Goal: Task Accomplishment & Management: Complete application form

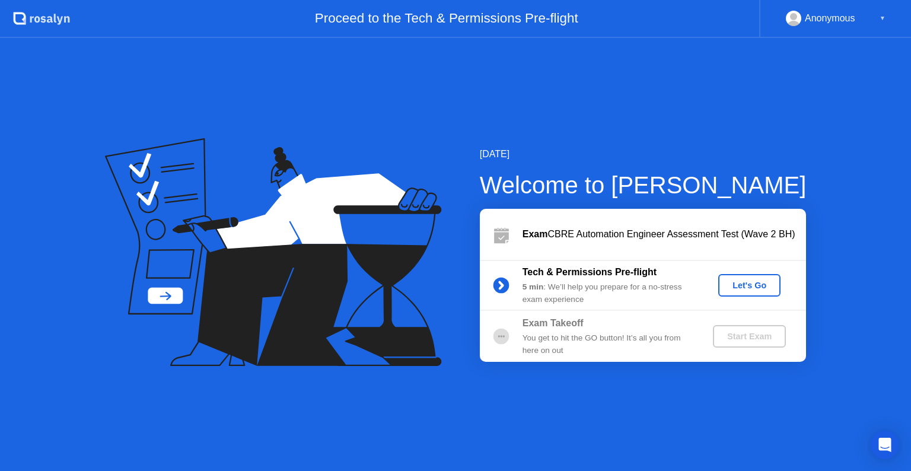
click at [753, 286] on div "Let's Go" at bounding box center [749, 284] width 53 height 9
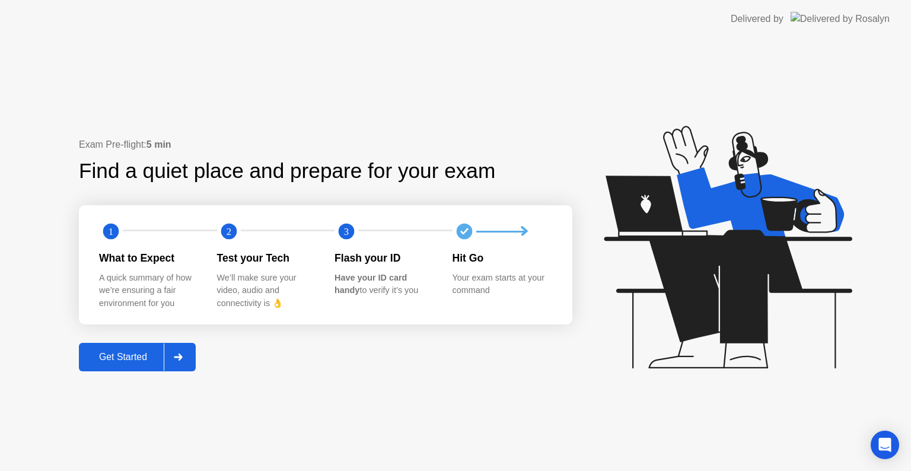
click at [136, 362] on div "Get Started" at bounding box center [122, 357] width 81 height 11
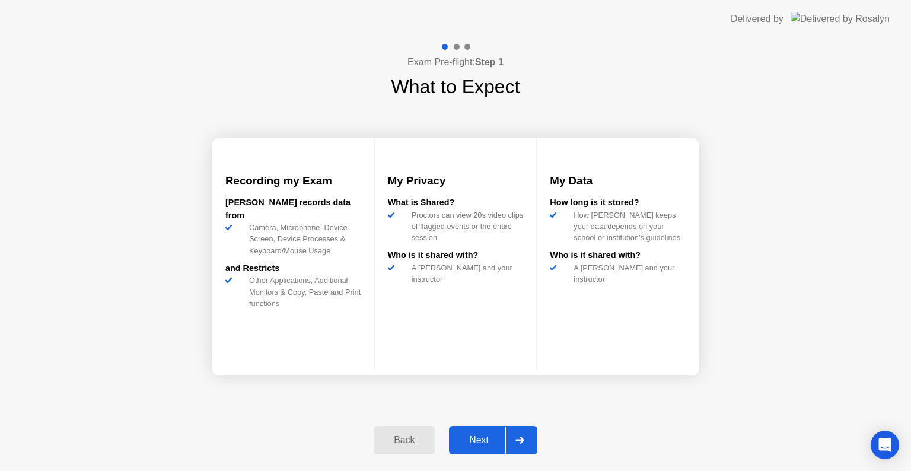
click at [513, 439] on div at bounding box center [519, 439] width 28 height 27
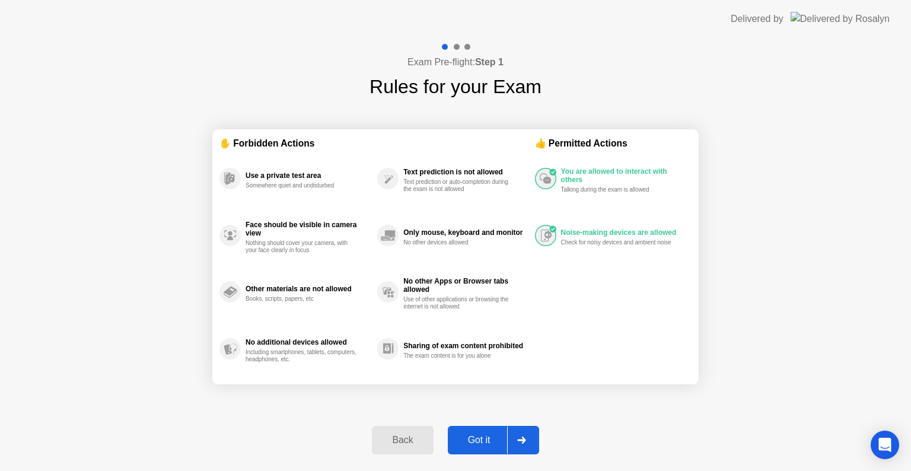
click at [484, 446] on button "Got it" at bounding box center [493, 440] width 91 height 28
select select "**********"
select select "*******"
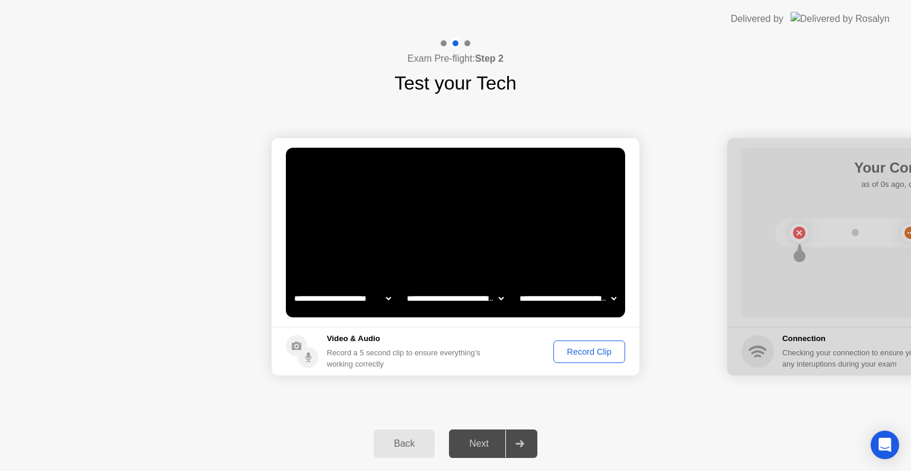
click at [799, 235] on div at bounding box center [911, 256] width 368 height 237
click at [484, 445] on div "Next" at bounding box center [478, 443] width 53 height 11
click at [605, 351] on div "Record Clip" at bounding box center [588, 351] width 63 height 9
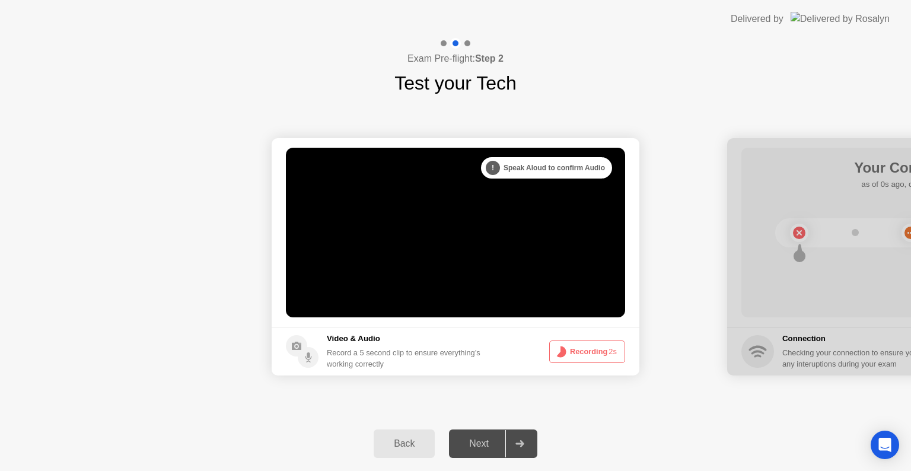
click at [521, 444] on icon at bounding box center [519, 443] width 8 height 7
click at [479, 444] on div "Next" at bounding box center [478, 443] width 53 height 11
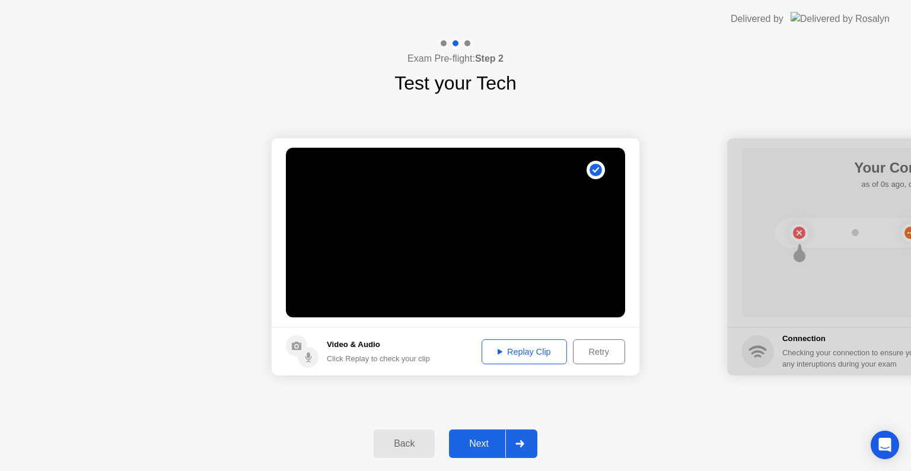
click at [543, 358] on button "Replay Clip" at bounding box center [523, 351] width 85 height 25
click at [487, 443] on div "Next" at bounding box center [478, 443] width 53 height 11
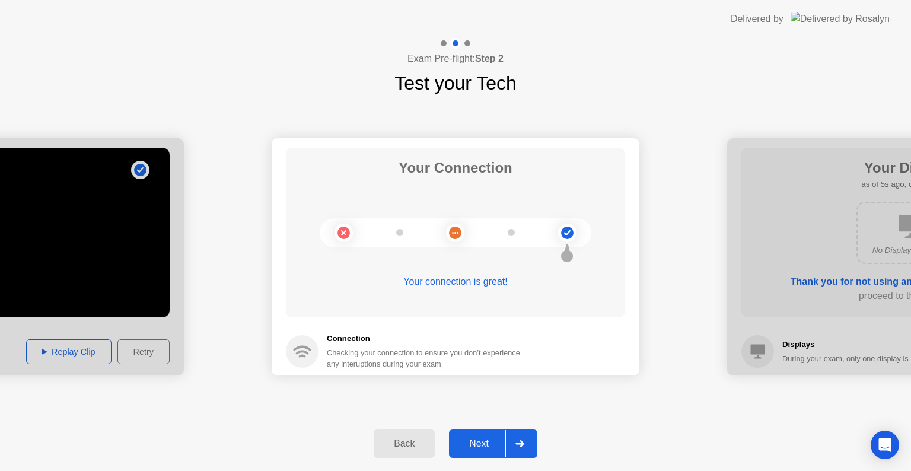
click at [476, 444] on div "Next" at bounding box center [478, 443] width 53 height 11
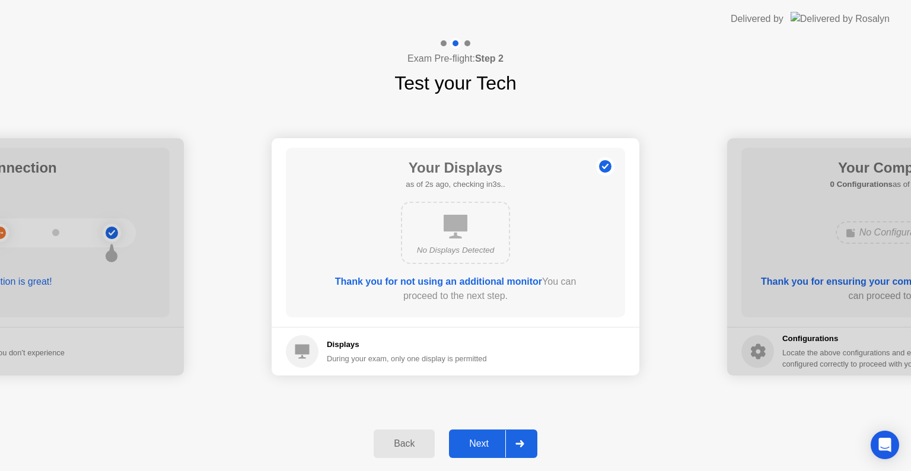
click at [484, 441] on div "Next" at bounding box center [478, 443] width 53 height 11
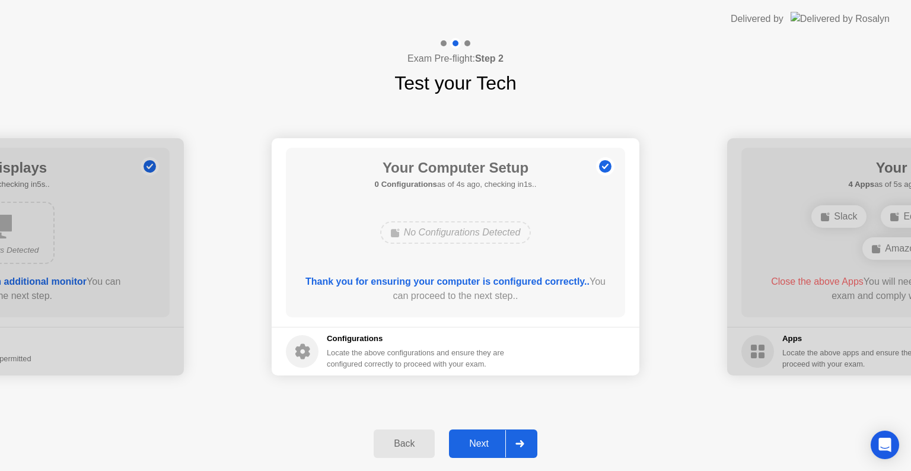
click at [481, 439] on div "Next" at bounding box center [478, 443] width 53 height 11
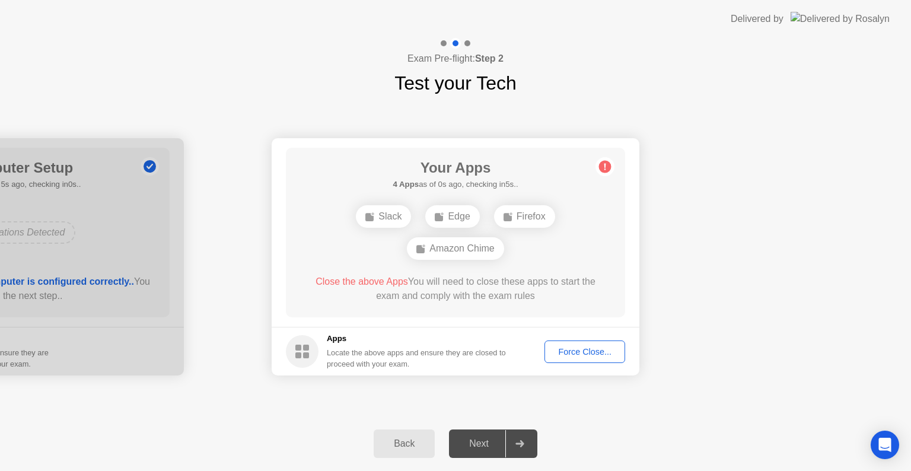
click at [589, 350] on div "Force Close..." at bounding box center [584, 351] width 72 height 9
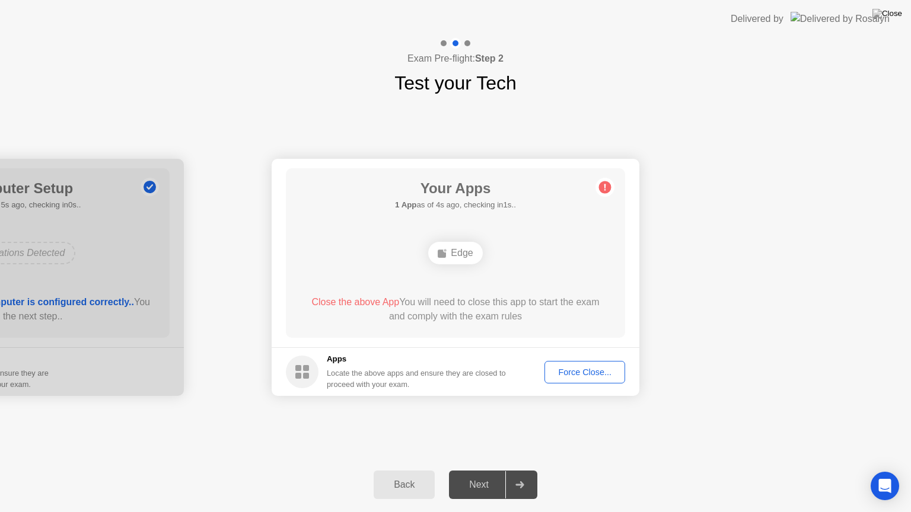
click at [607, 374] on div "Force Close..." at bounding box center [584, 372] width 72 height 9
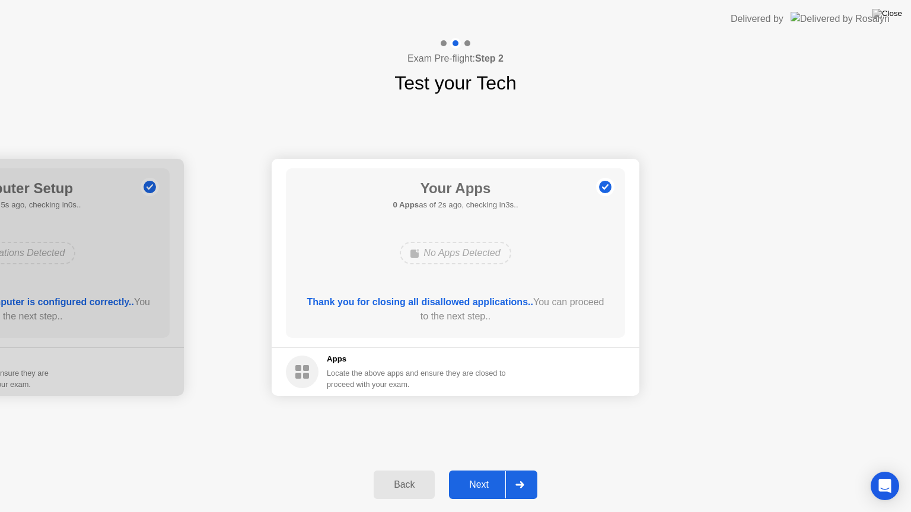
click at [486, 470] on div "Next" at bounding box center [478, 485] width 53 height 11
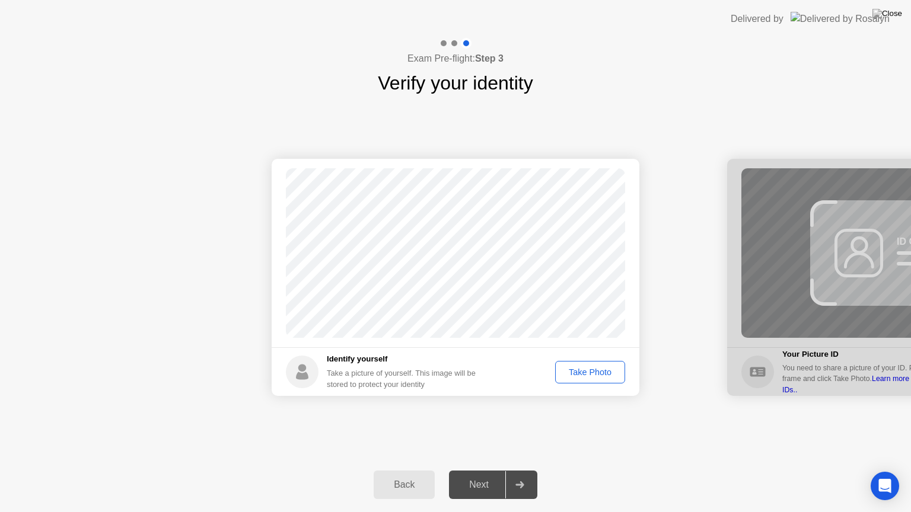
click at [593, 376] on div "Take Photo" at bounding box center [590, 372] width 62 height 9
click at [488, 470] on div "Next" at bounding box center [478, 485] width 53 height 11
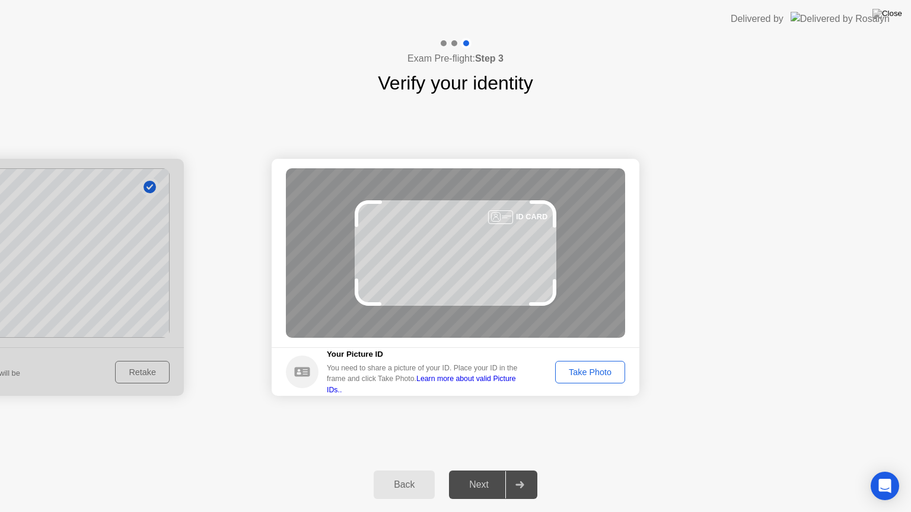
click at [589, 371] on div "Take Photo" at bounding box center [590, 372] width 62 height 9
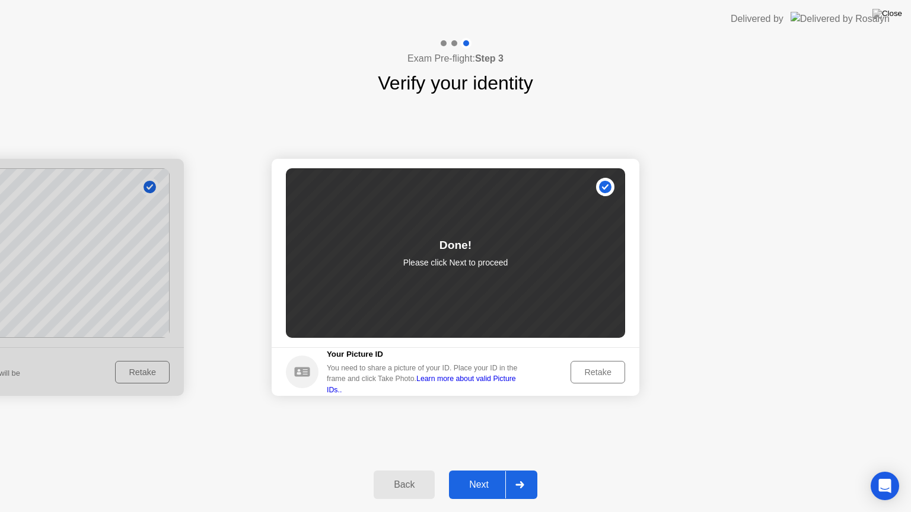
click at [480, 470] on div "Next" at bounding box center [478, 485] width 53 height 11
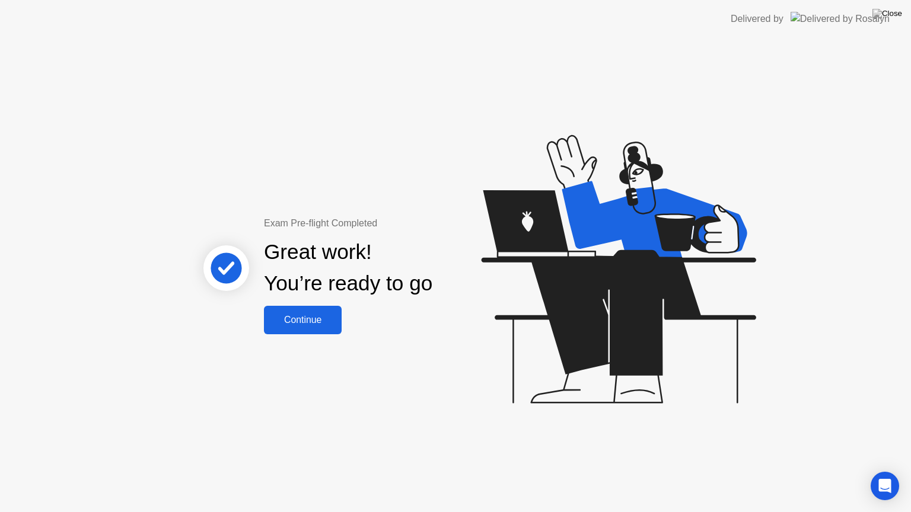
click at [322, 322] on div "Continue" at bounding box center [302, 320] width 71 height 11
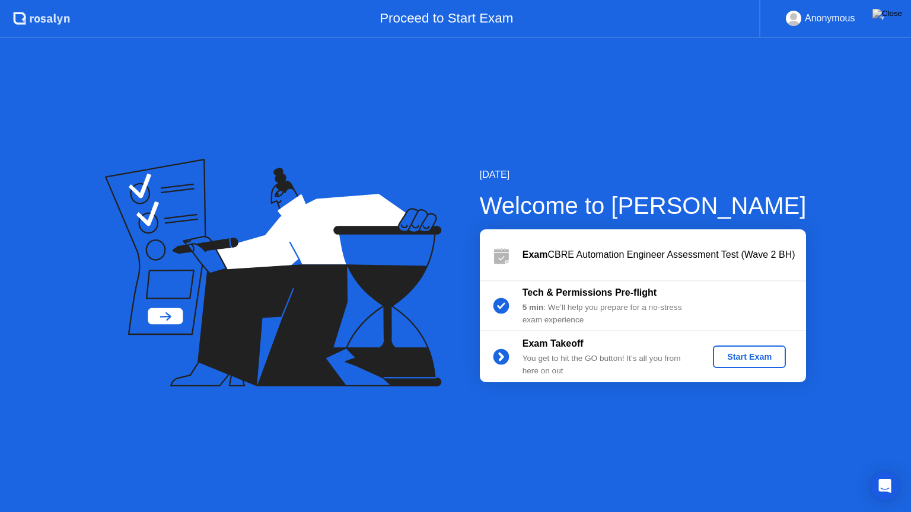
click at [759, 359] on div "Start Exam" at bounding box center [748, 356] width 63 height 9
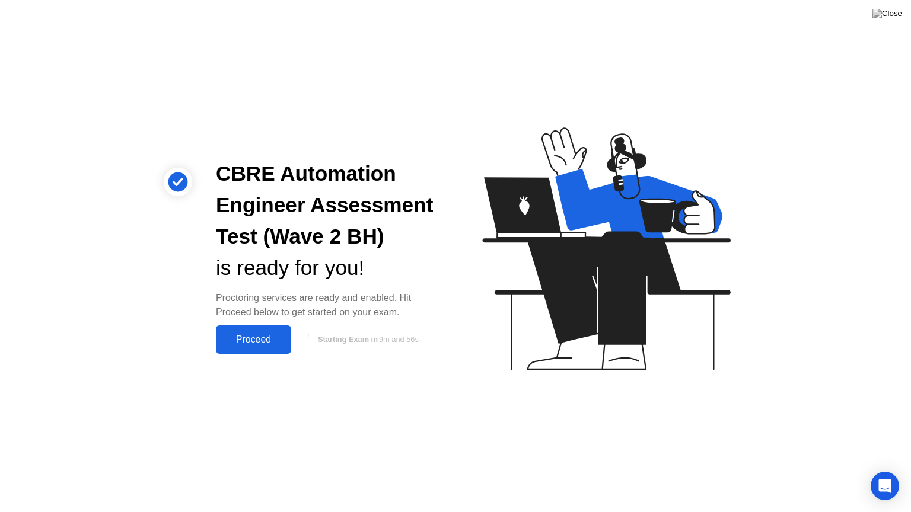
click at [267, 345] on div "Proceed" at bounding box center [253, 339] width 68 height 11
